Goal: Find specific page/section: Find specific page/section

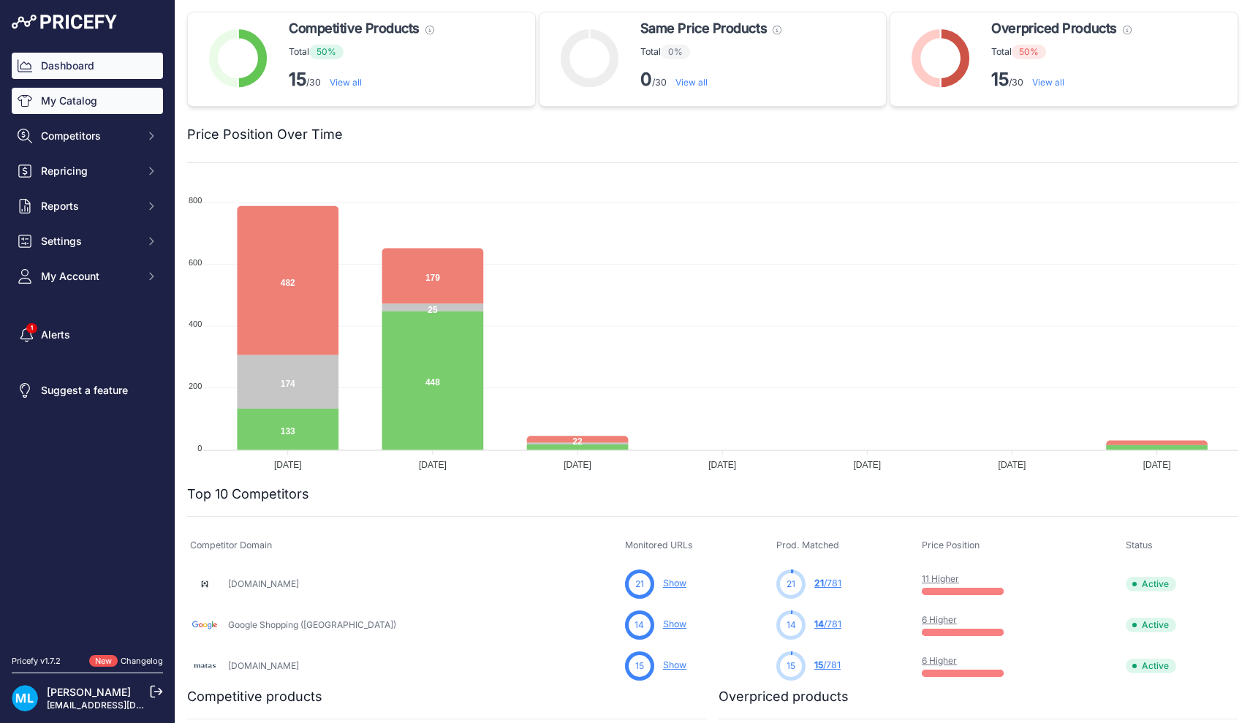
click at [41, 92] on link "My Catalog" at bounding box center [87, 101] width 151 height 26
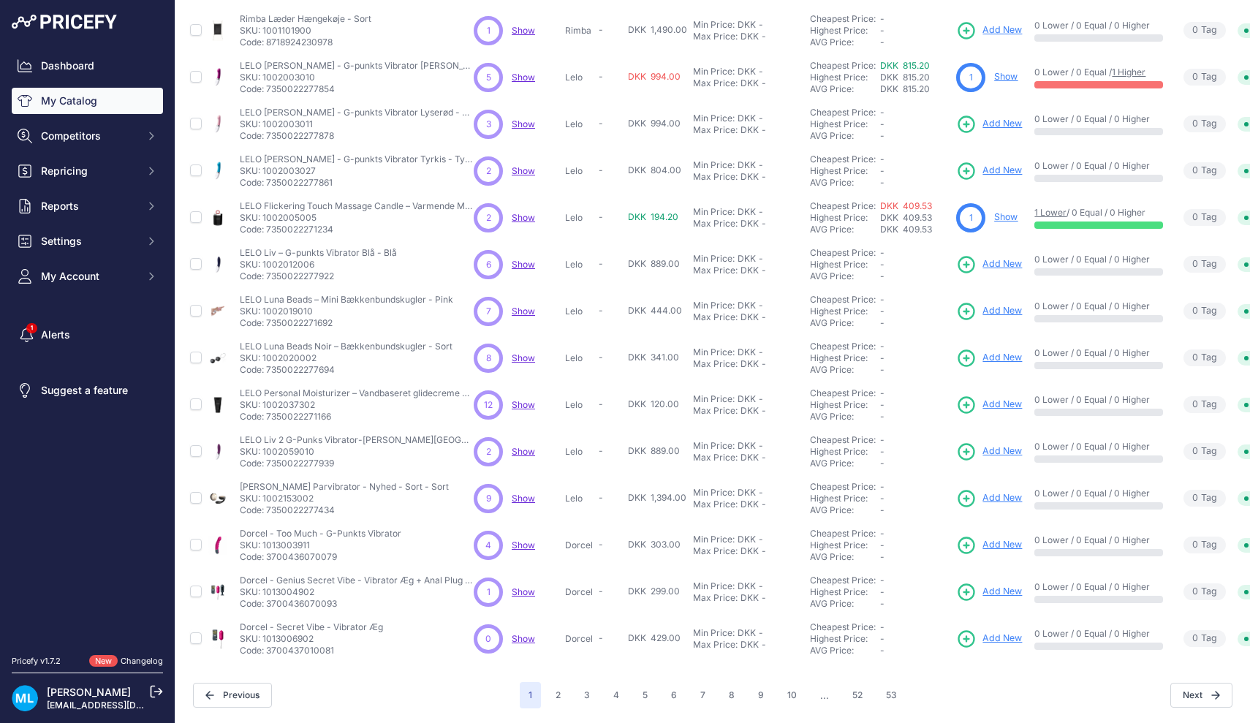
scroll to position [154, 0]
click at [561, 702] on button "2" at bounding box center [558, 696] width 23 height 26
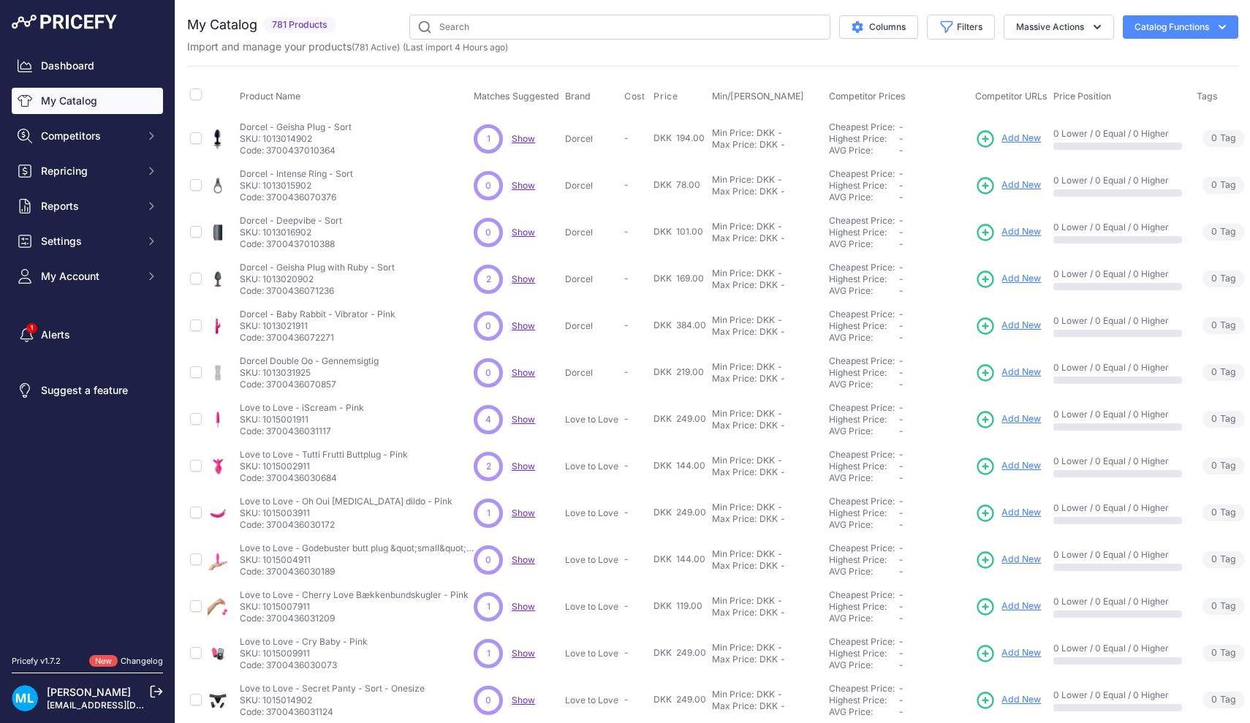
click at [77, 81] on div "Dashboard My Catalog Competitors Competitors Monitored URLs MAP infringements R…" at bounding box center [87, 171] width 151 height 237
click at [77, 74] on link "Dashboard" at bounding box center [87, 66] width 151 height 26
